Goal: Communication & Community: Answer question/provide support

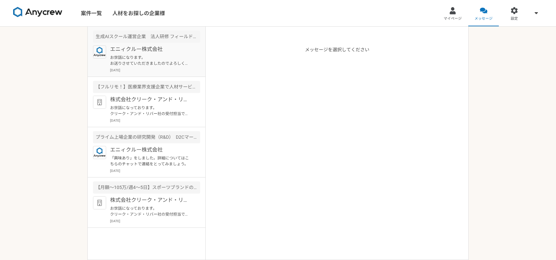
click at [152, 57] on p "お世話になります。 お送りさせていただきましたのでよろしくお願い申し上げます。" at bounding box center [150, 61] width 81 height 12
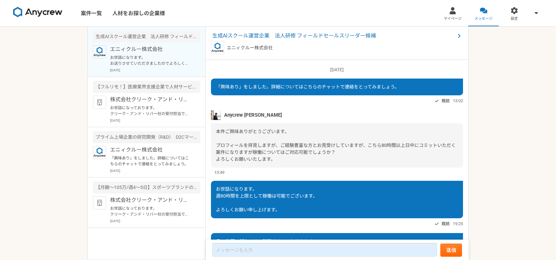
click at [148, 62] on p "お世話になります。 お送りさせていただきましたのでよろしくお願い申し上げます。" at bounding box center [150, 61] width 81 height 12
click at [157, 103] on div "株式会社クリーク・アンド・リバー社 お世話になっております。 クリーク・アンド・リバー社の受付担当です。 この度は弊社案件にご応募頂き誠にありがとうございます…" at bounding box center [155, 109] width 90 height 27
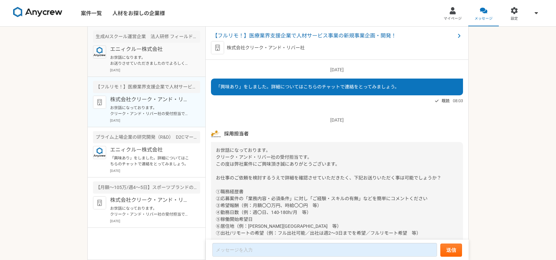
scroll to position [425, 0]
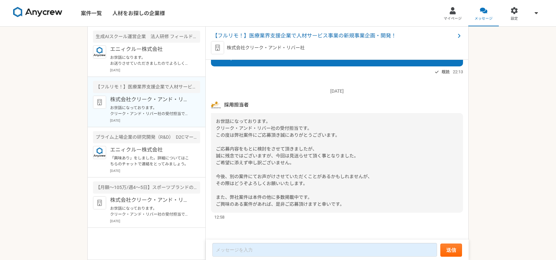
drag, startPoint x: 147, startPoint y: 68, endPoint x: 278, endPoint y: 137, distance: 148.4
click at [278, 137] on main "生成AIスクール運営企業　法人研修 フィールドセールスリーダー候補 エニィクルー株式会社 お世話になります。 お送りさせていただきましたのでよろしくお願い申し…" at bounding box center [277, 143] width 381 height 233
click at [327, 164] on div "お世話になっております。 クリーク・アンド・リバー社の受付担当です。 この度は弊社案件にご応募頂き誠にありがとうございます。 ご応募内容をもとに検討をさせて頂…" at bounding box center [337, 163] width 252 height 100
click at [134, 110] on p "お世話になっております。 クリーク・アンド・リバー社の受付担当です。 この度は弊社案件にご応募頂き誠にありがとうございます。 ご応募内容をもとに検討をさせて頂…" at bounding box center [150, 111] width 81 height 12
click at [144, 62] on p "お世話になります。 お送りさせていただきましたのでよろしくお願い申し上げます。" at bounding box center [150, 61] width 81 height 12
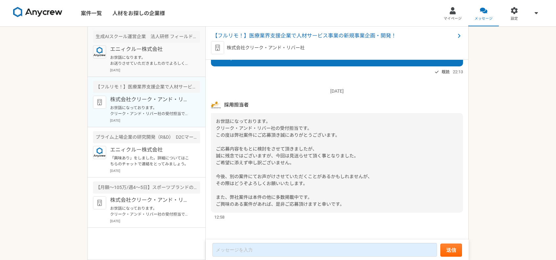
scroll to position [192, 0]
